Goal: Task Accomplishment & Management: Manage account settings

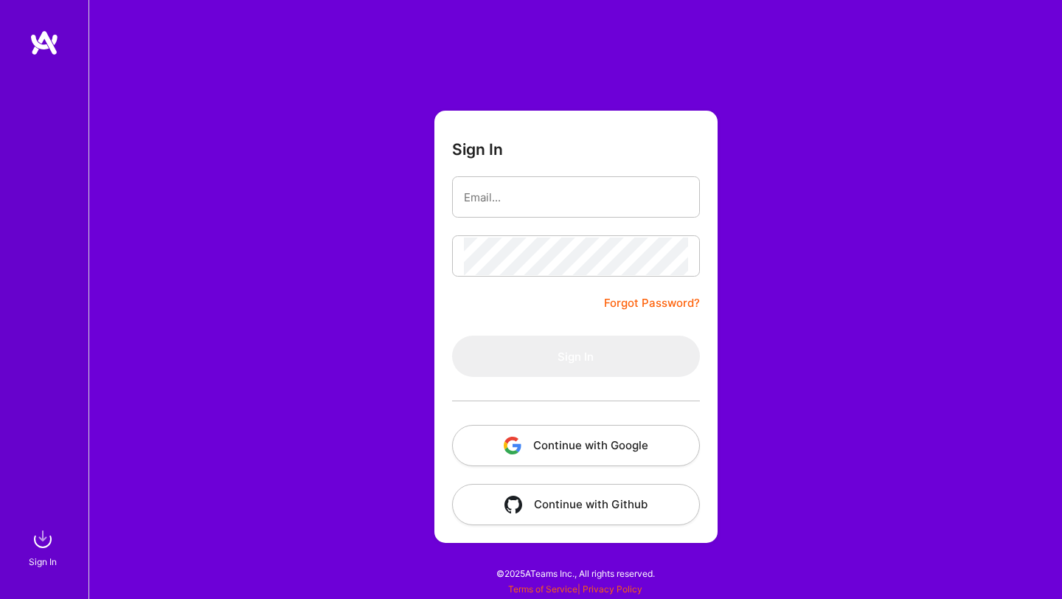
click at [564, 443] on button "Continue with Google" at bounding box center [576, 445] width 248 height 41
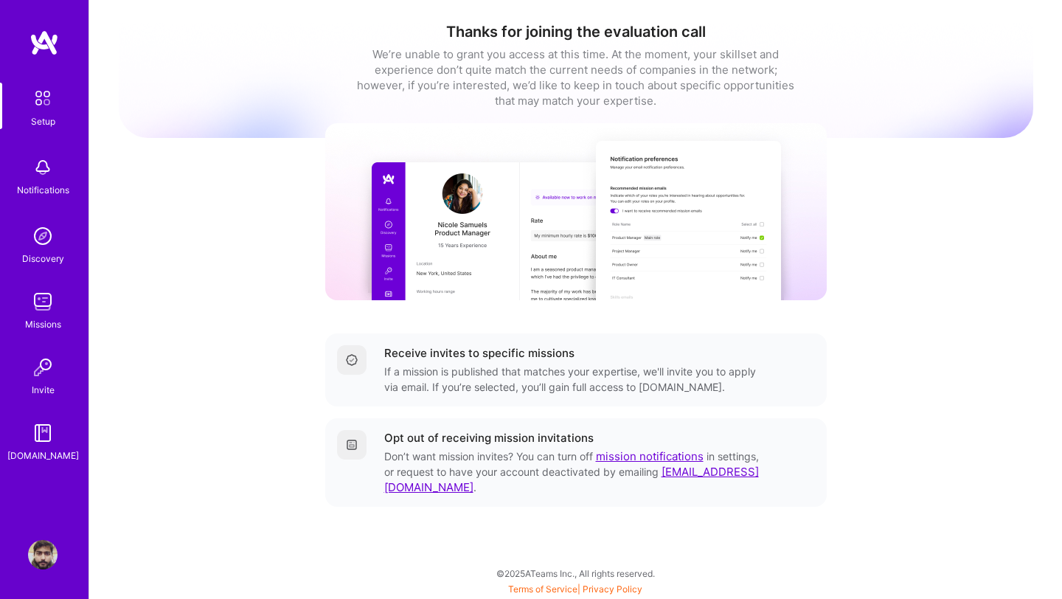
click at [41, 105] on img at bounding box center [42, 98] width 31 height 31
click at [36, 249] on img at bounding box center [43, 236] width 30 height 30
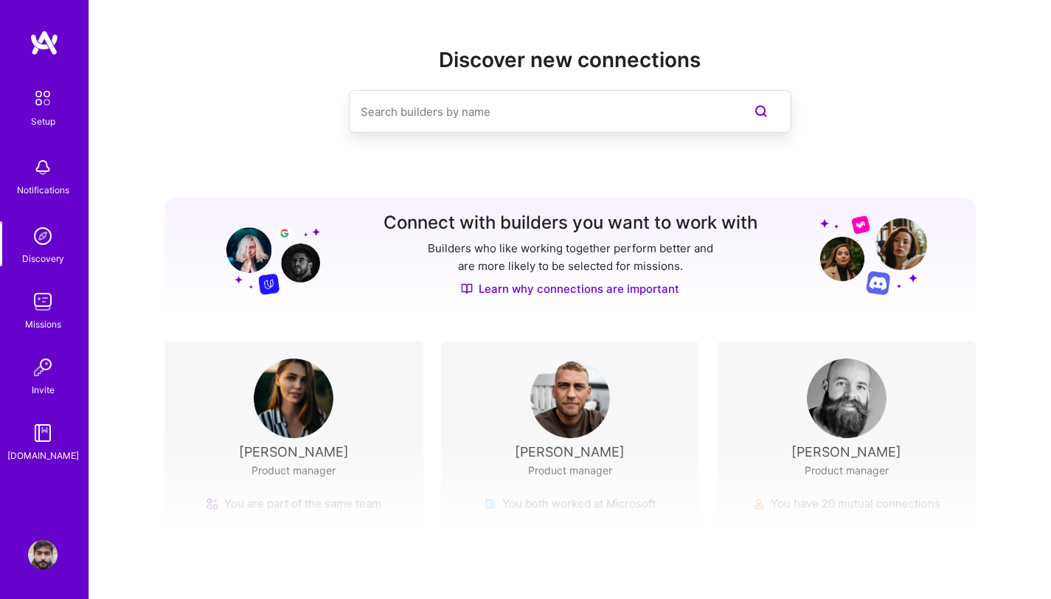
click at [53, 105] on img at bounding box center [42, 98] width 31 height 31
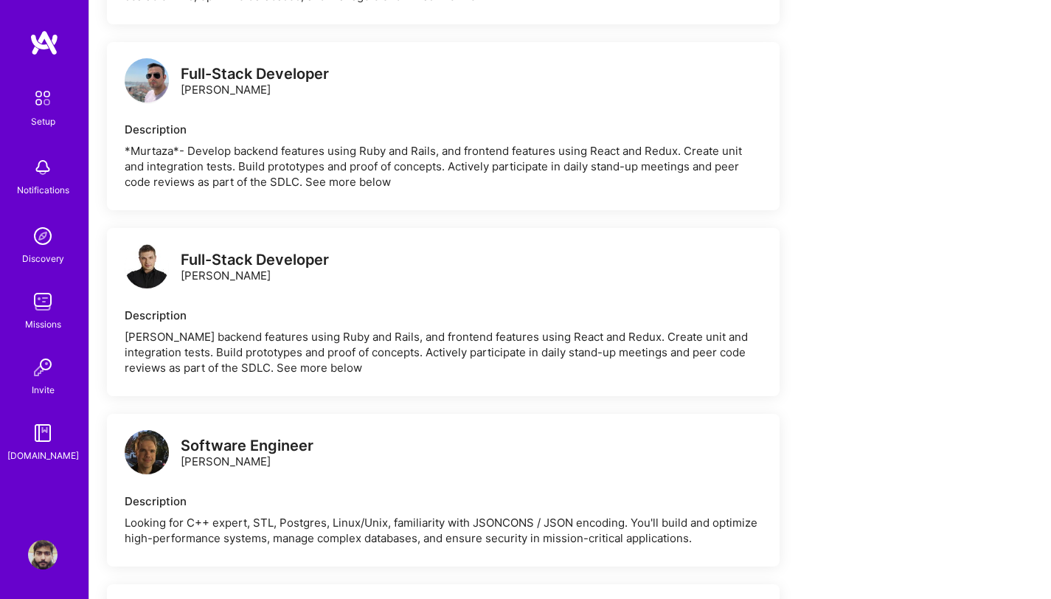
scroll to position [1649, 0]
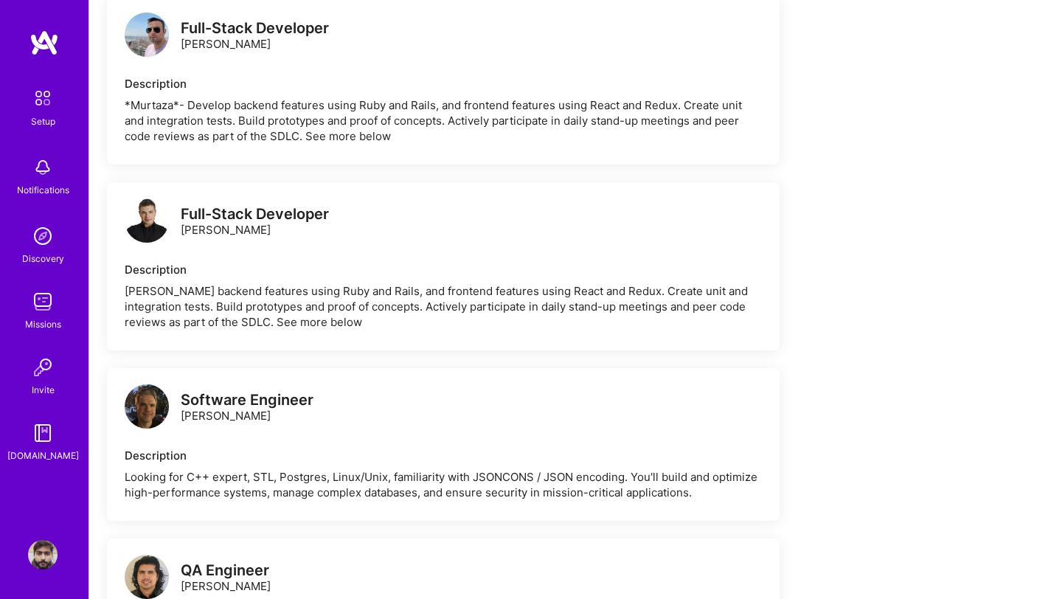
click at [288, 392] on div "Software Engineer" at bounding box center [247, 399] width 133 height 15
drag, startPoint x: 288, startPoint y: 389, endPoint x: 311, endPoint y: 384, distance: 22.7
click at [288, 392] on div "Software Engineer" at bounding box center [247, 399] width 133 height 15
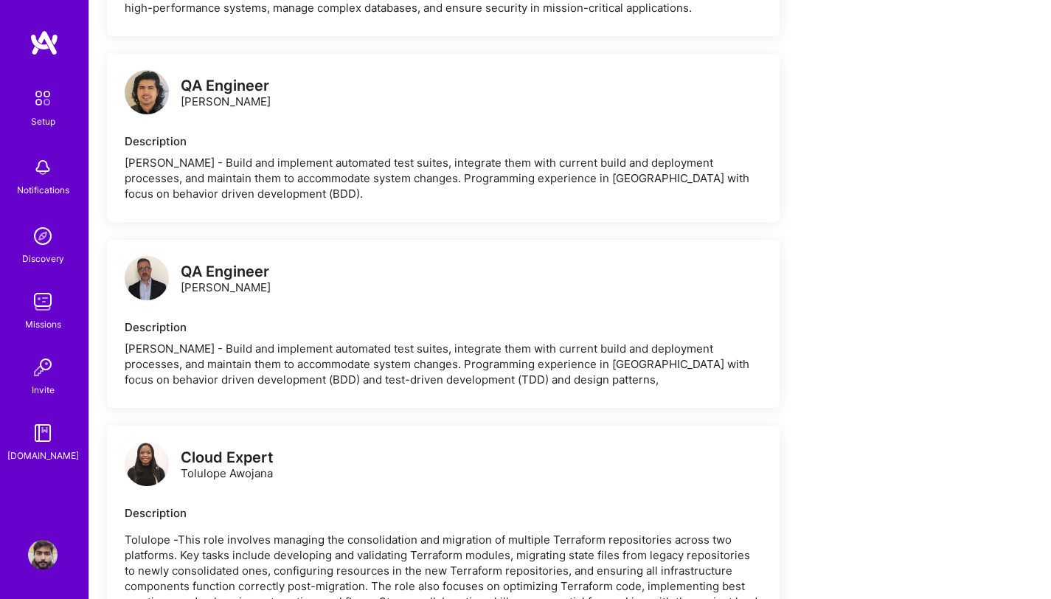
scroll to position [2666, 0]
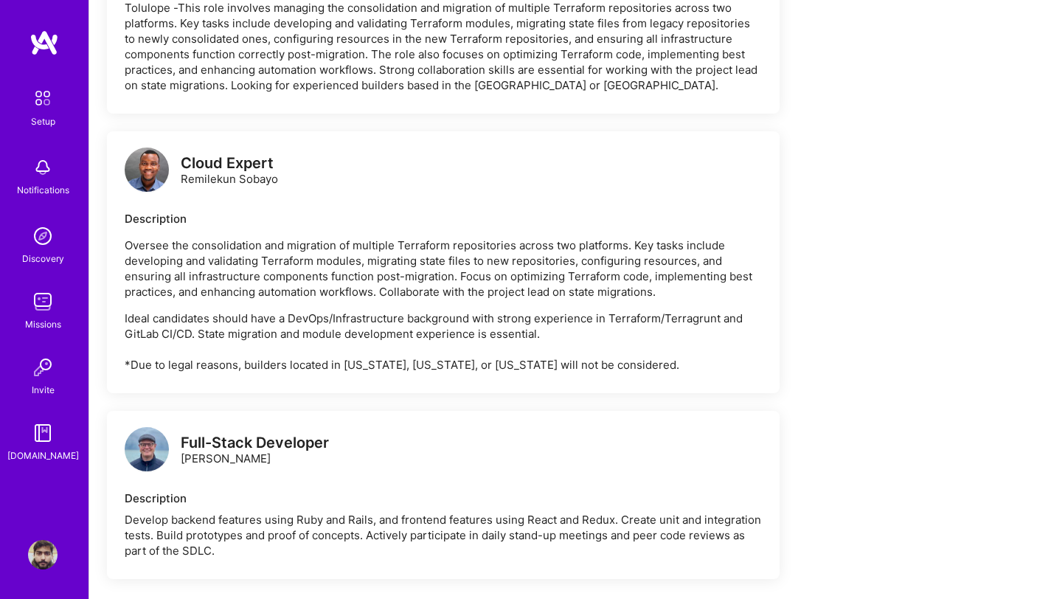
click at [41, 33] on img at bounding box center [45, 43] width 30 height 27
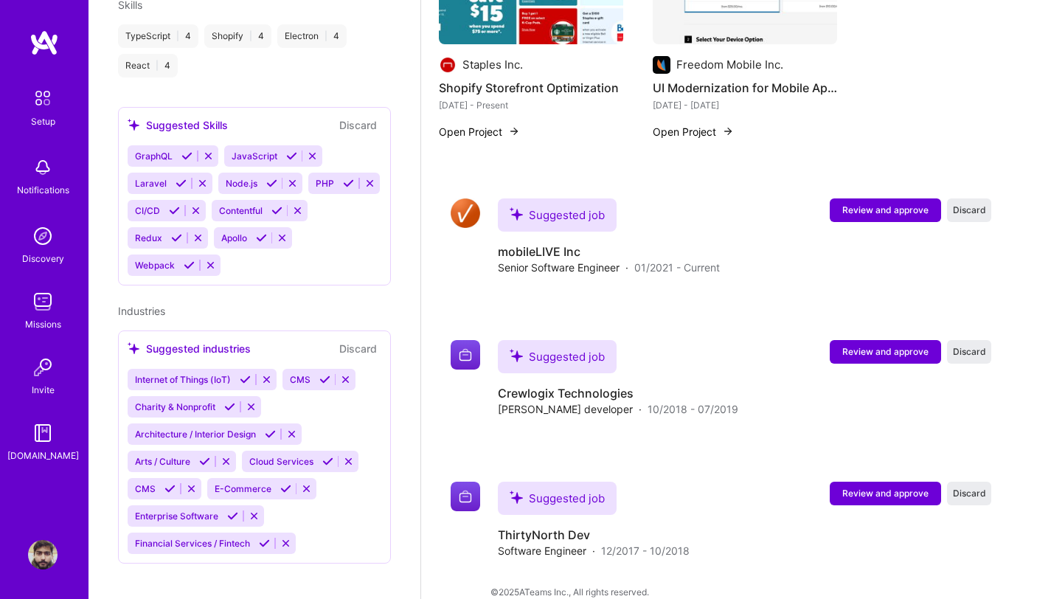
scroll to position [909, 0]
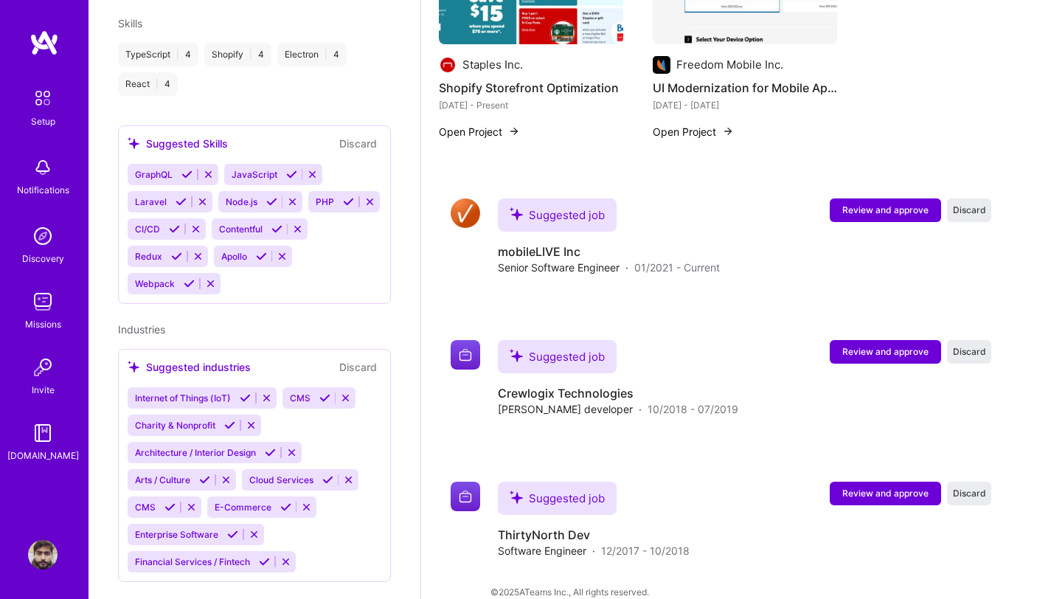
click at [329, 292] on div "GraphQL JavaScript Laravel Node.js PHP CI/CD Contentful Redux Apollo Webpack" at bounding box center [255, 229] width 254 height 131
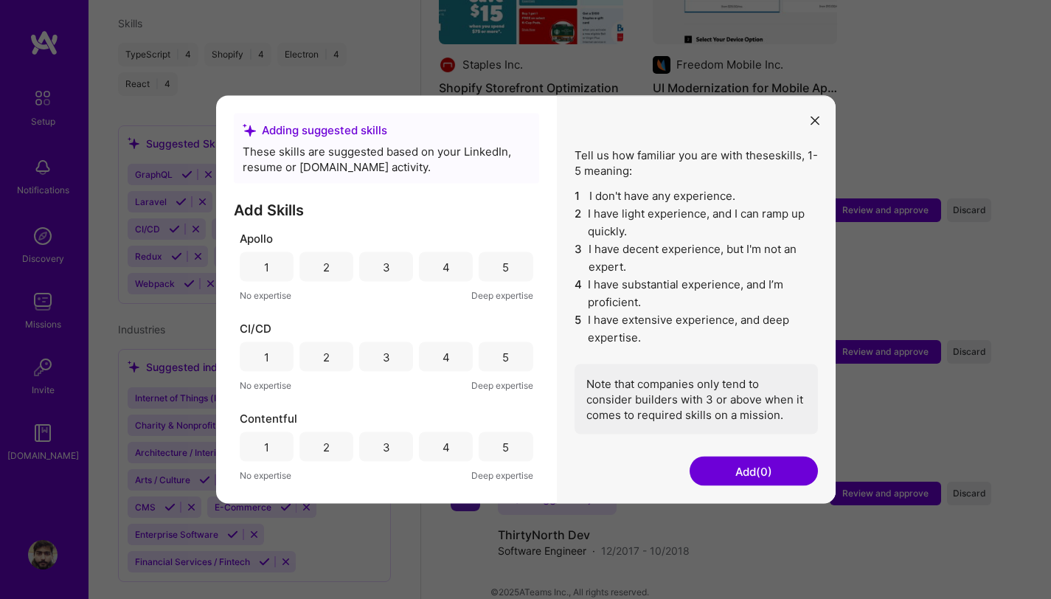
click at [810, 114] on button "modal" at bounding box center [815, 120] width 18 height 24
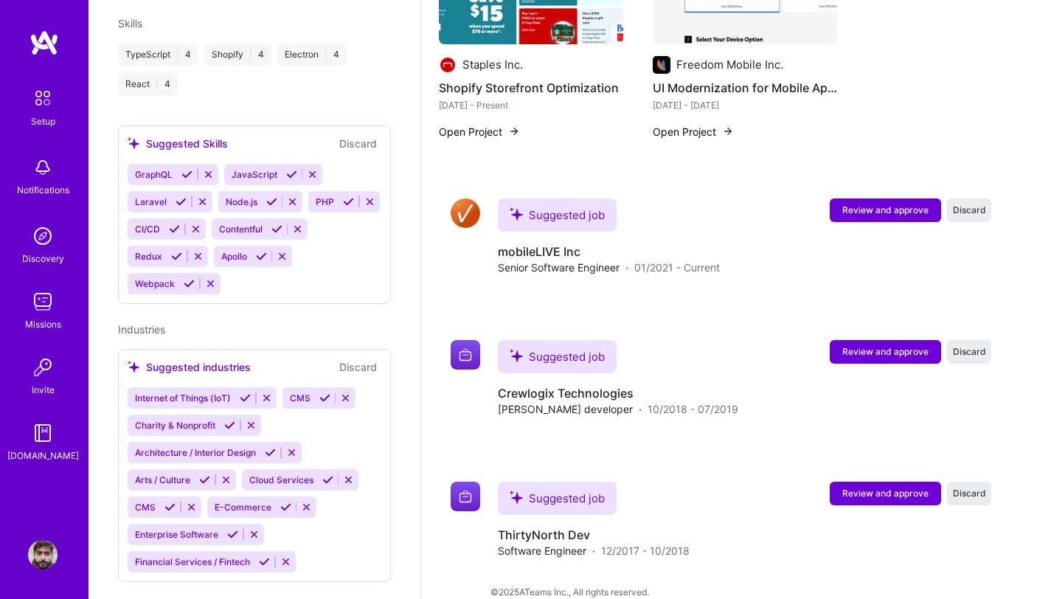
scroll to position [949, 0]
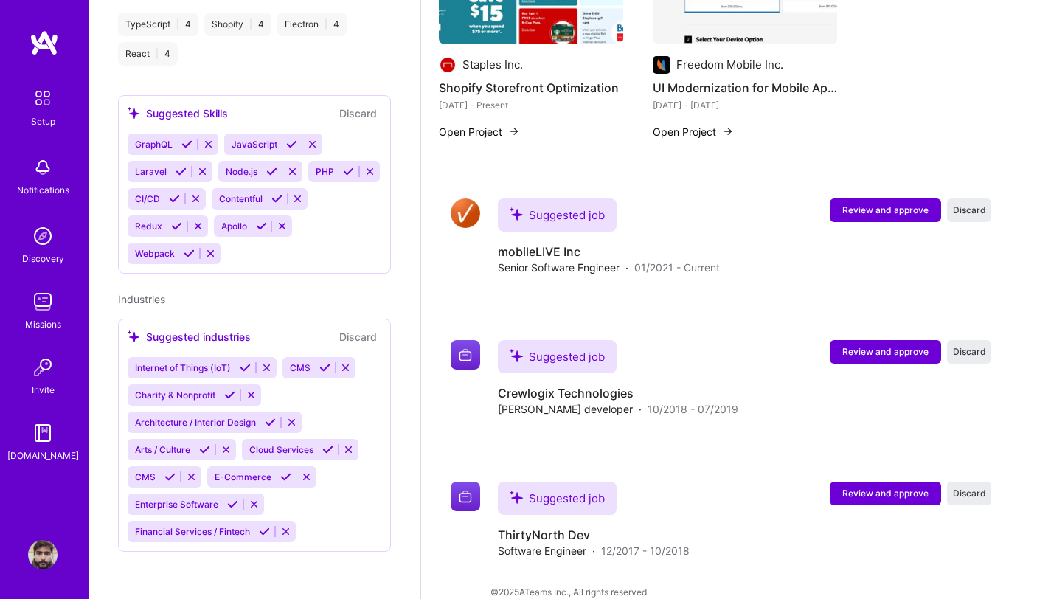
click at [325, 527] on div "Internet of Things (IoT) CMS Charity & Nonprofit Architecture / Interior Design…" at bounding box center [255, 449] width 254 height 185
click at [330, 246] on div "GraphQL JavaScript Laravel Node.js PHP CI/CD Contentful Redux Apollo Webpack" at bounding box center [255, 199] width 254 height 131
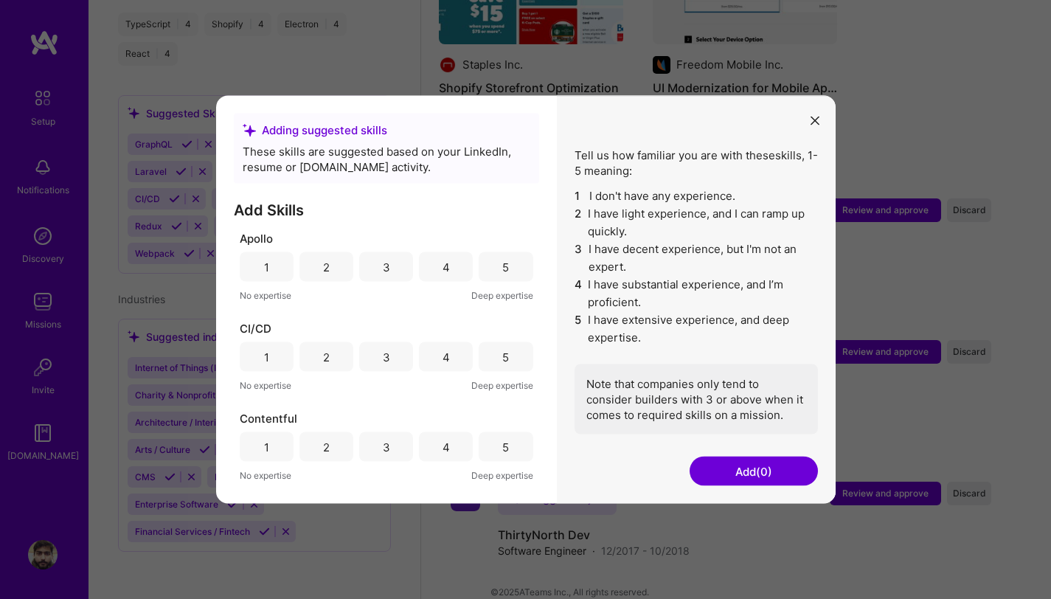
click at [330, 245] on div "Apollo" at bounding box center [387, 238] width 294 height 15
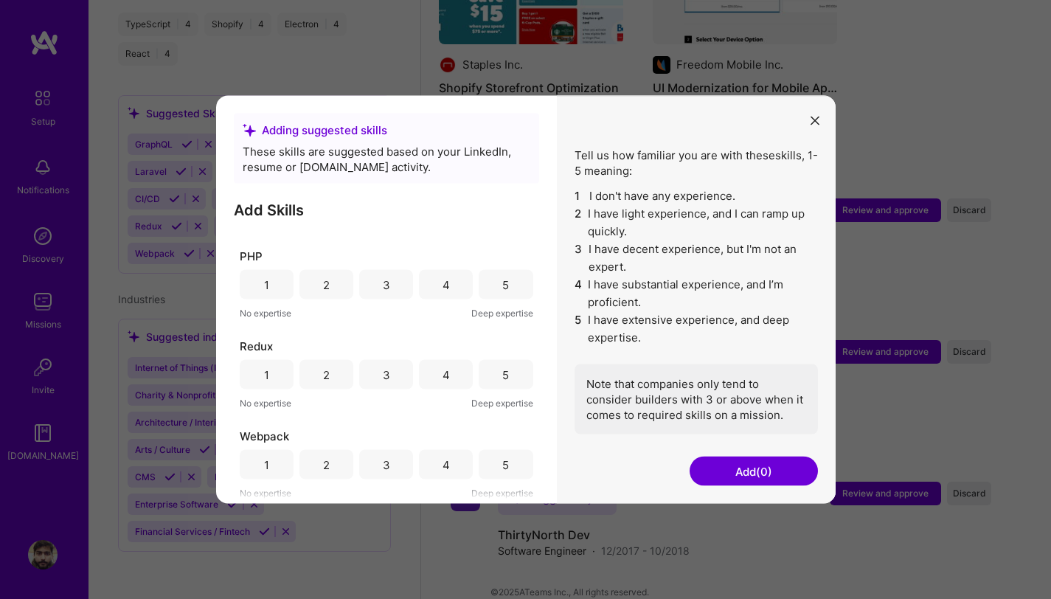
scroll to position [0, 0]
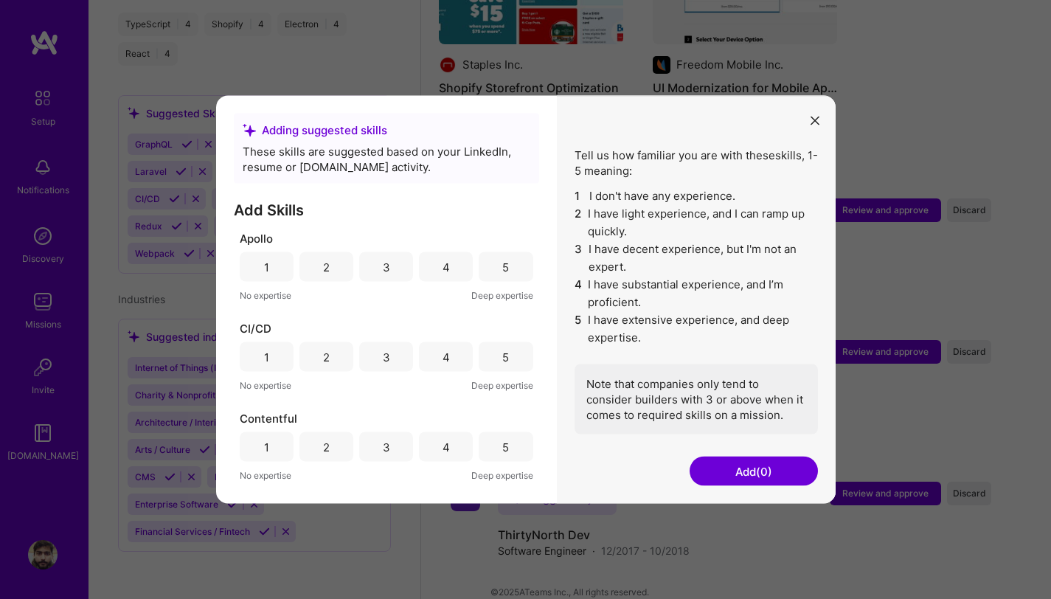
click at [640, 558] on div "Adding suggested skills These skills are suggested based on your LinkedIn, resu…" at bounding box center [525, 299] width 1051 height 599
